Goal: Task Accomplishment & Management: Complete application form

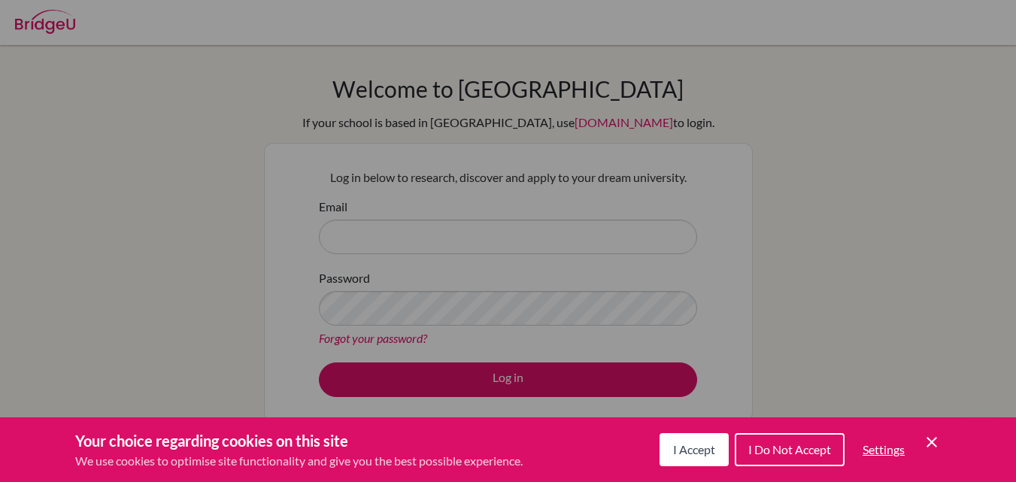
click at [770, 445] on span "I Do Not Accept" at bounding box center [789, 449] width 83 height 14
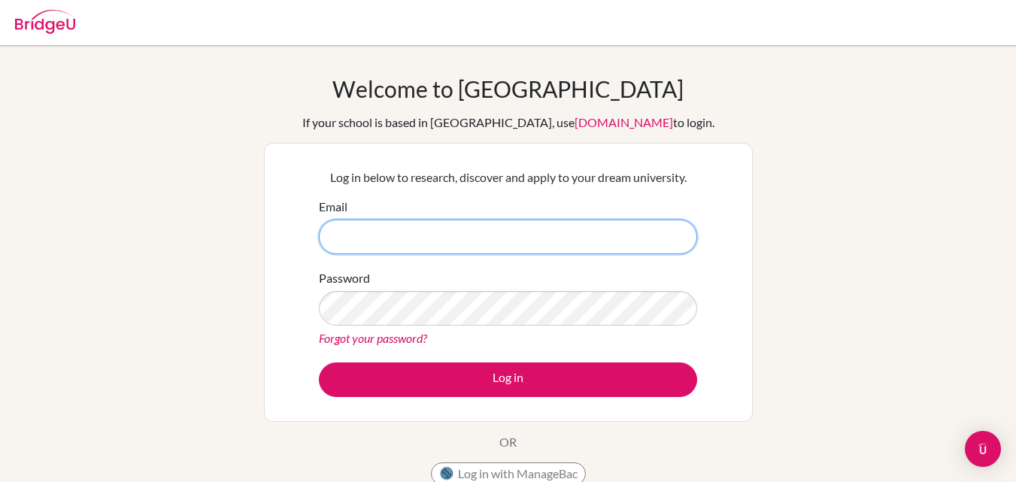
click at [457, 240] on input "Email" at bounding box center [508, 237] width 378 height 35
type input "[EMAIL_ADDRESS][DOMAIN_NAME]"
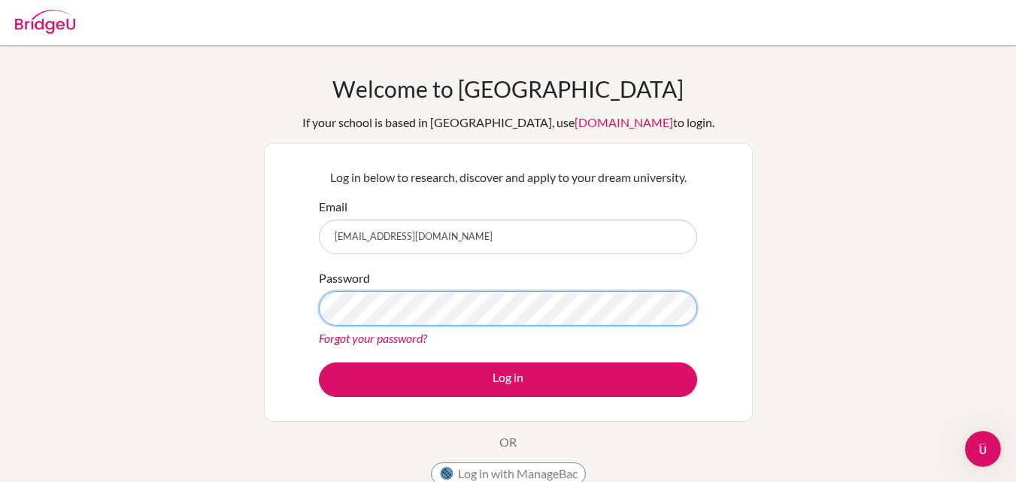
click at [319, 363] on button "Log in" at bounding box center [508, 380] width 378 height 35
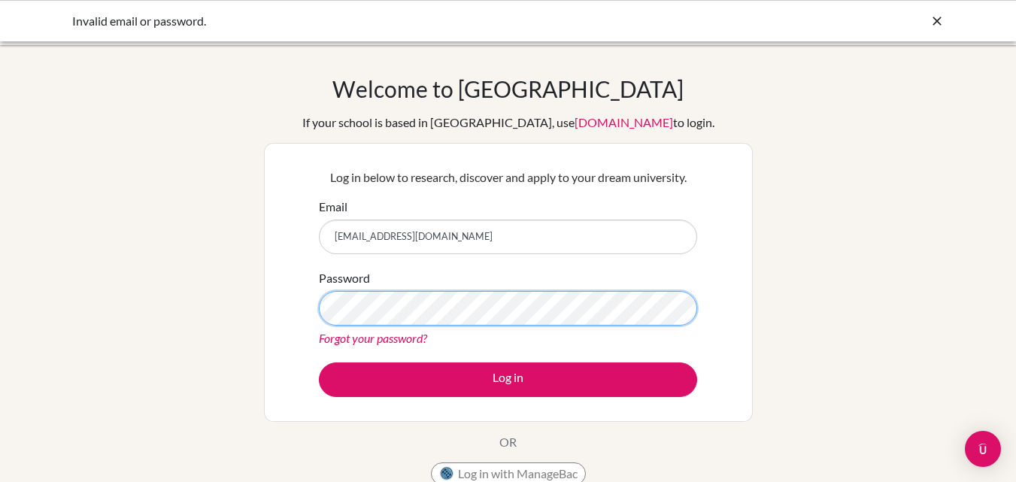
click at [319, 363] on button "Log in" at bounding box center [508, 380] width 378 height 35
